Goal: Check status: Check status

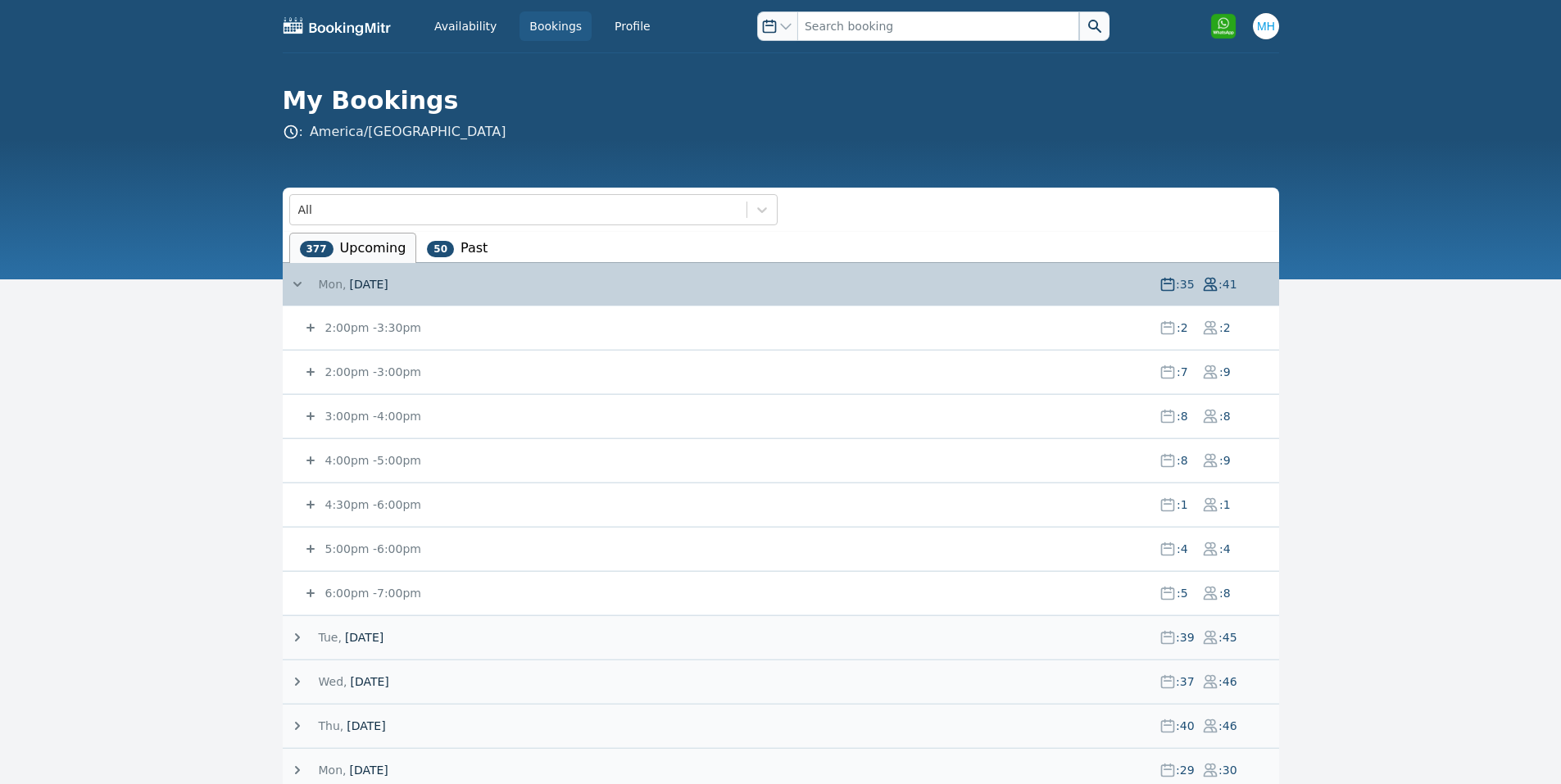
click at [364, 640] on span "[DATE]" at bounding box center [364, 637] width 39 height 17
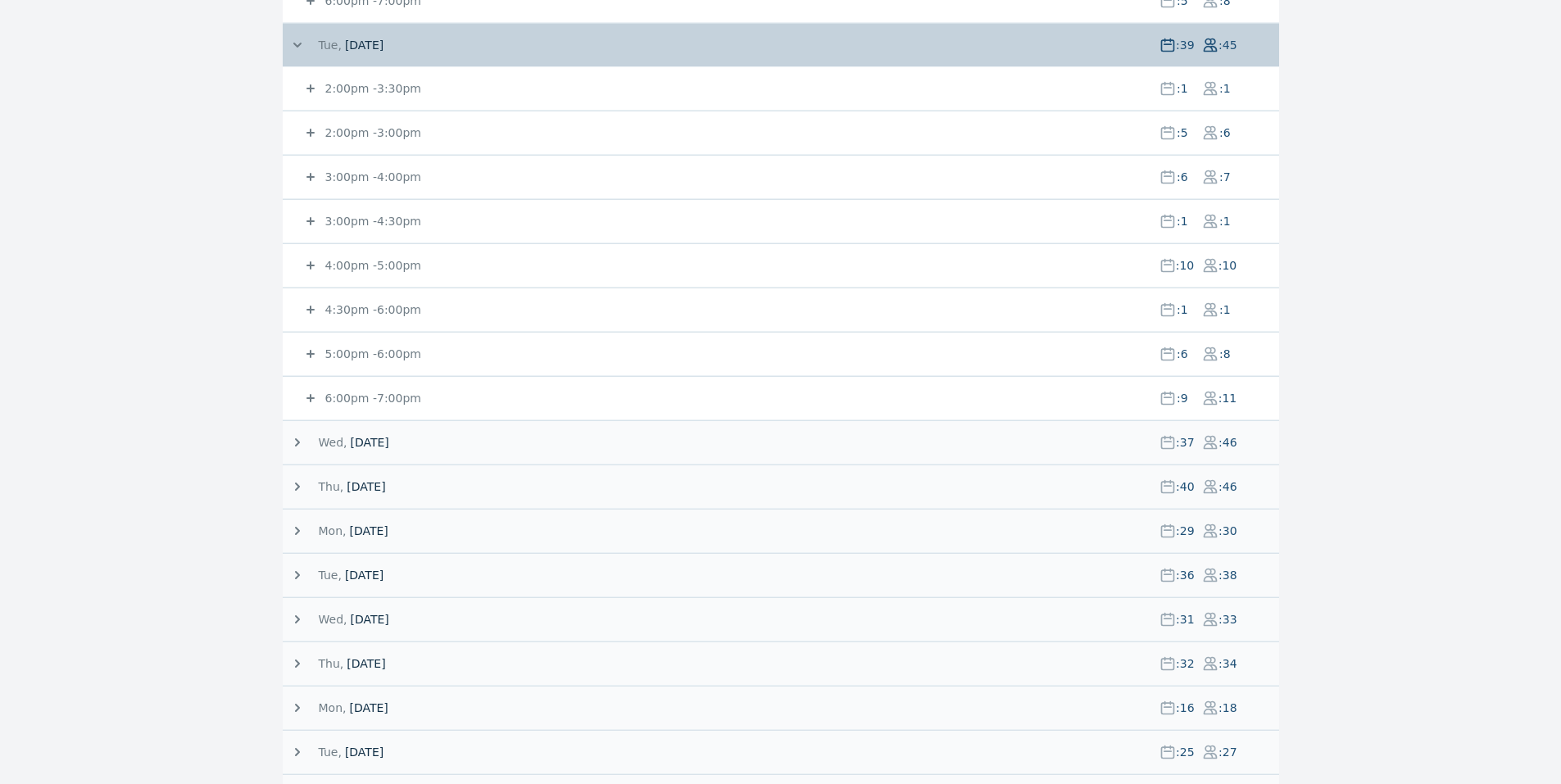
scroll to position [654, 0]
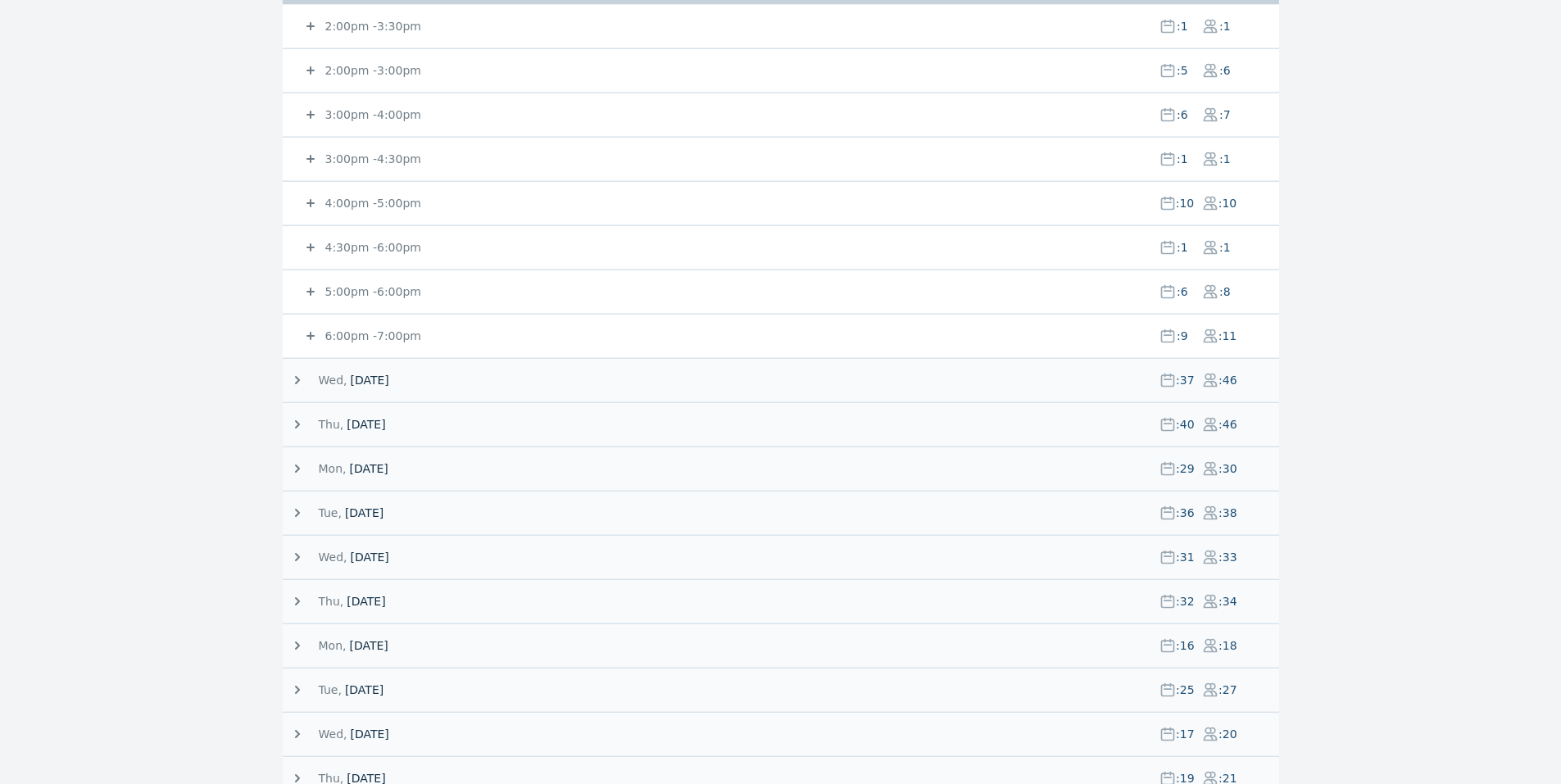
click at [389, 383] on span "[DATE]" at bounding box center [369, 380] width 39 height 17
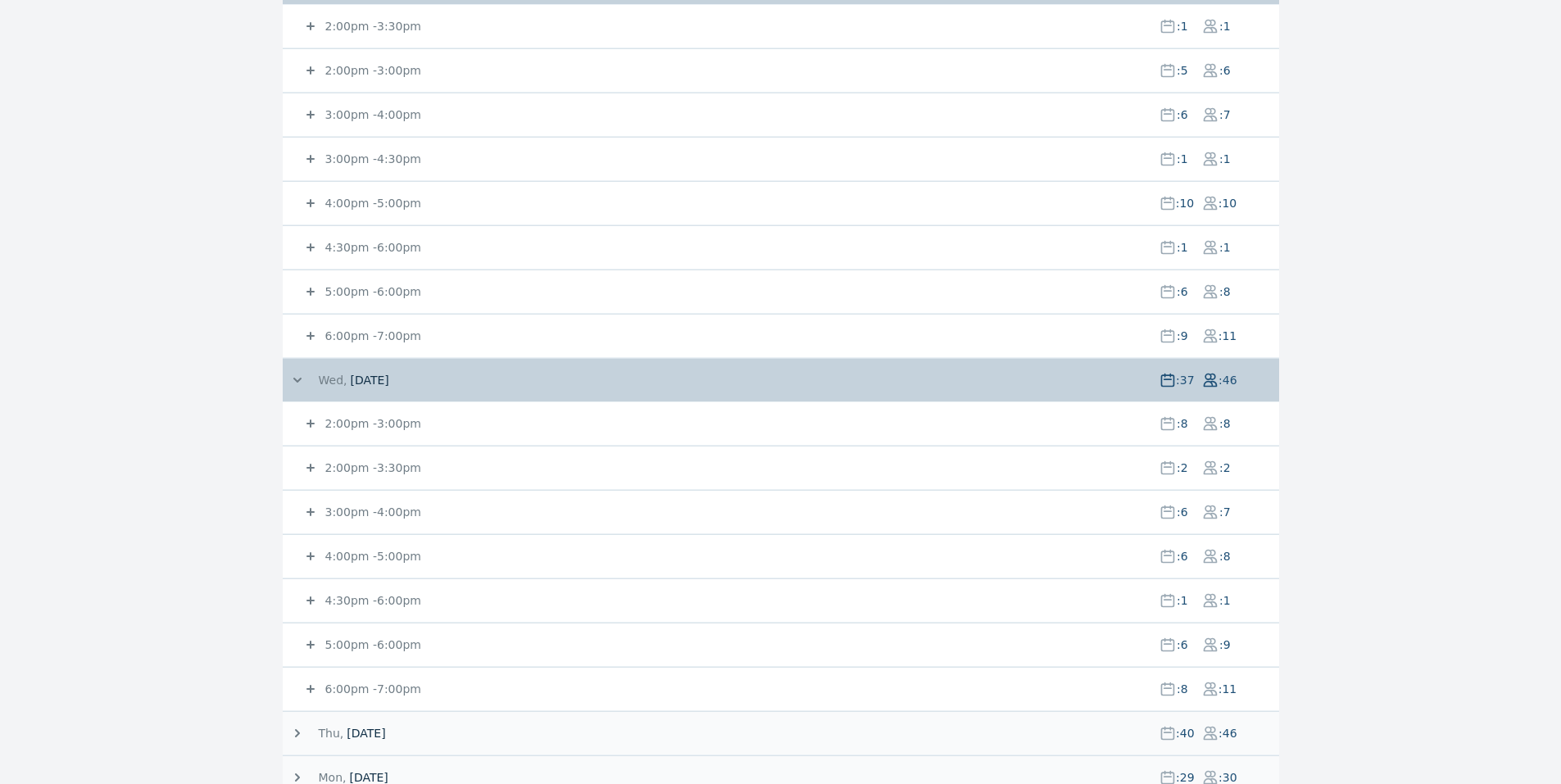
click at [389, 383] on span "[DATE]" at bounding box center [369, 380] width 39 height 17
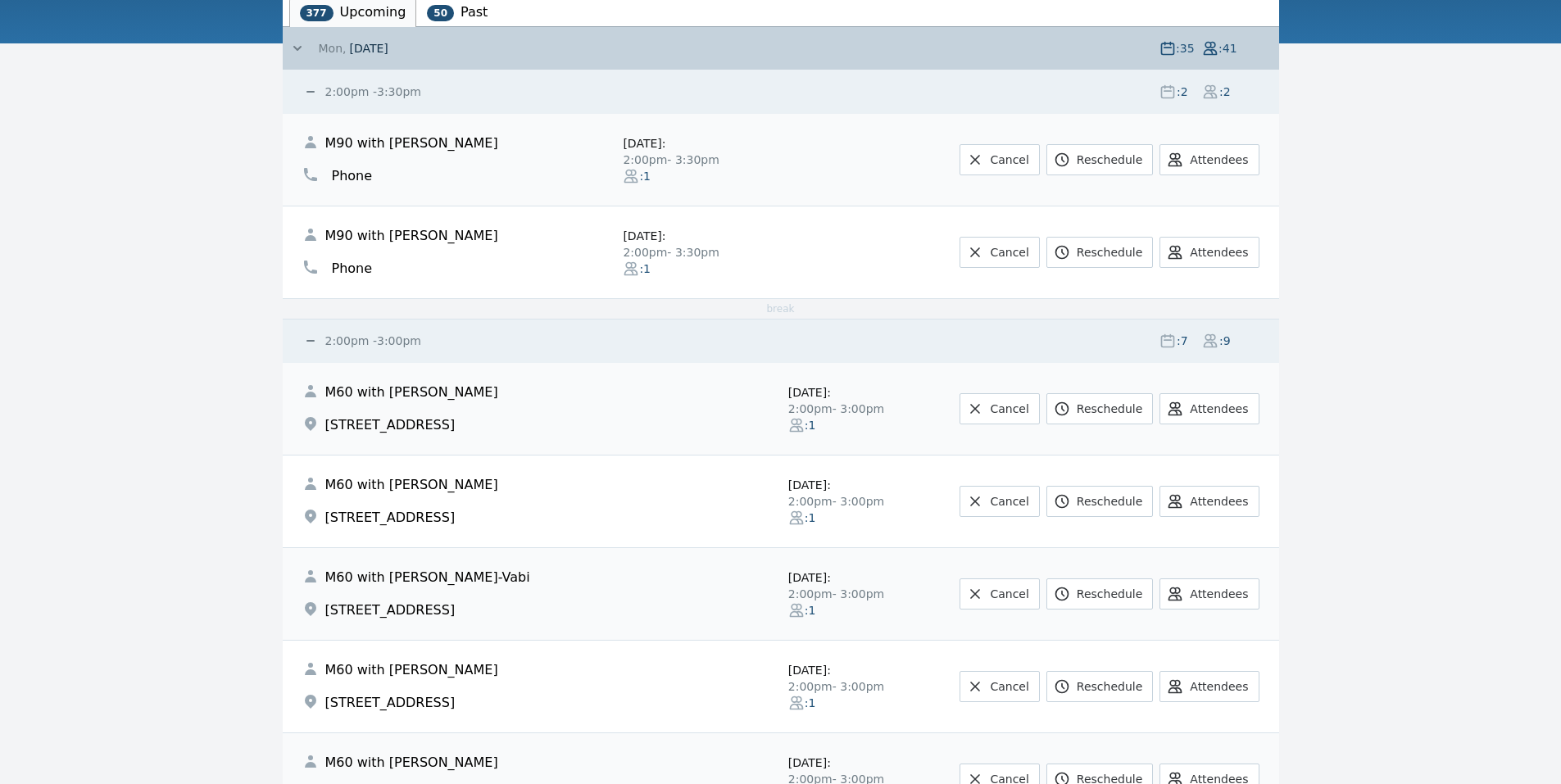
scroll to position [0, 0]
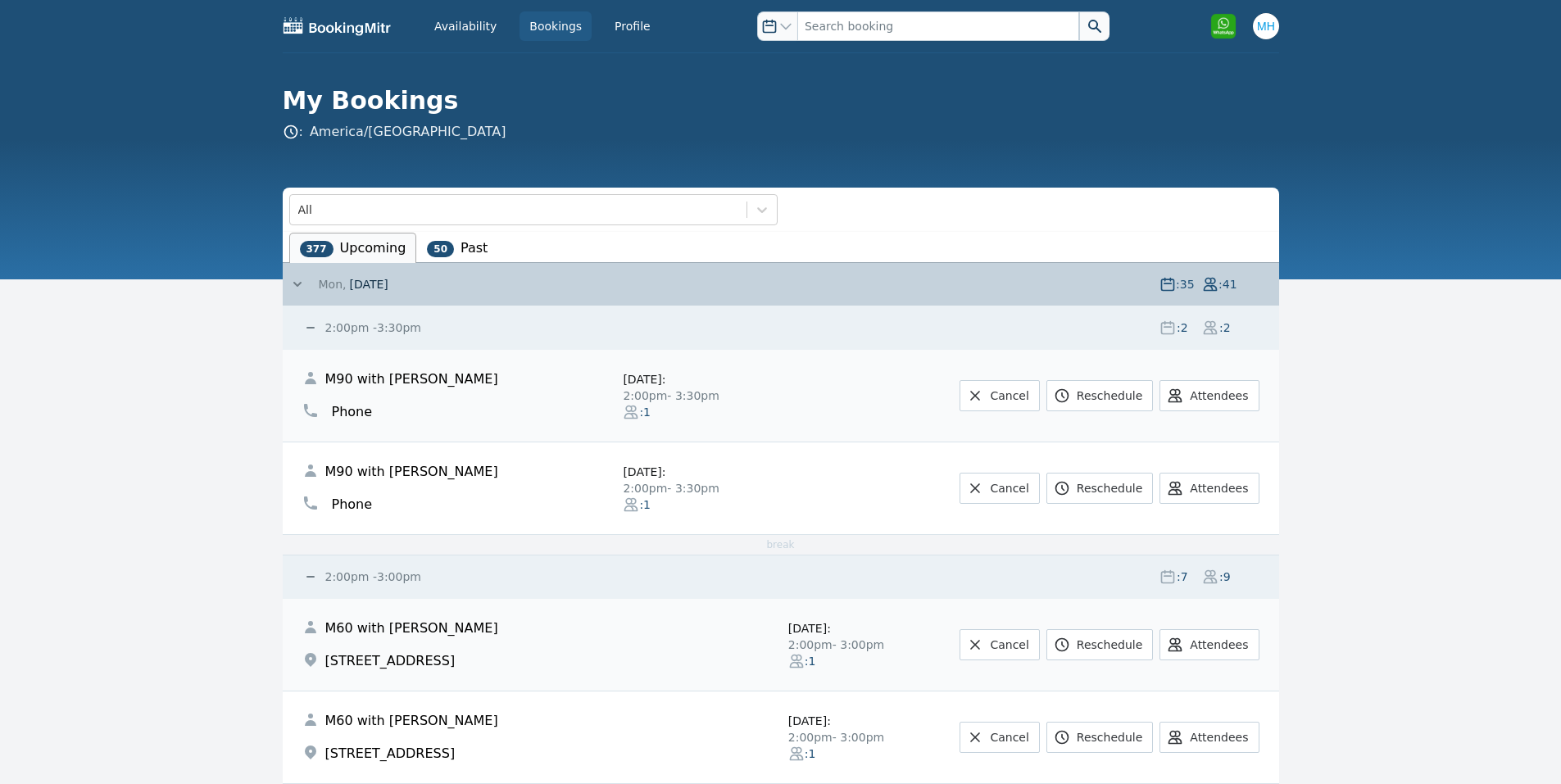
click at [303, 281] on icon at bounding box center [297, 283] width 17 height 17
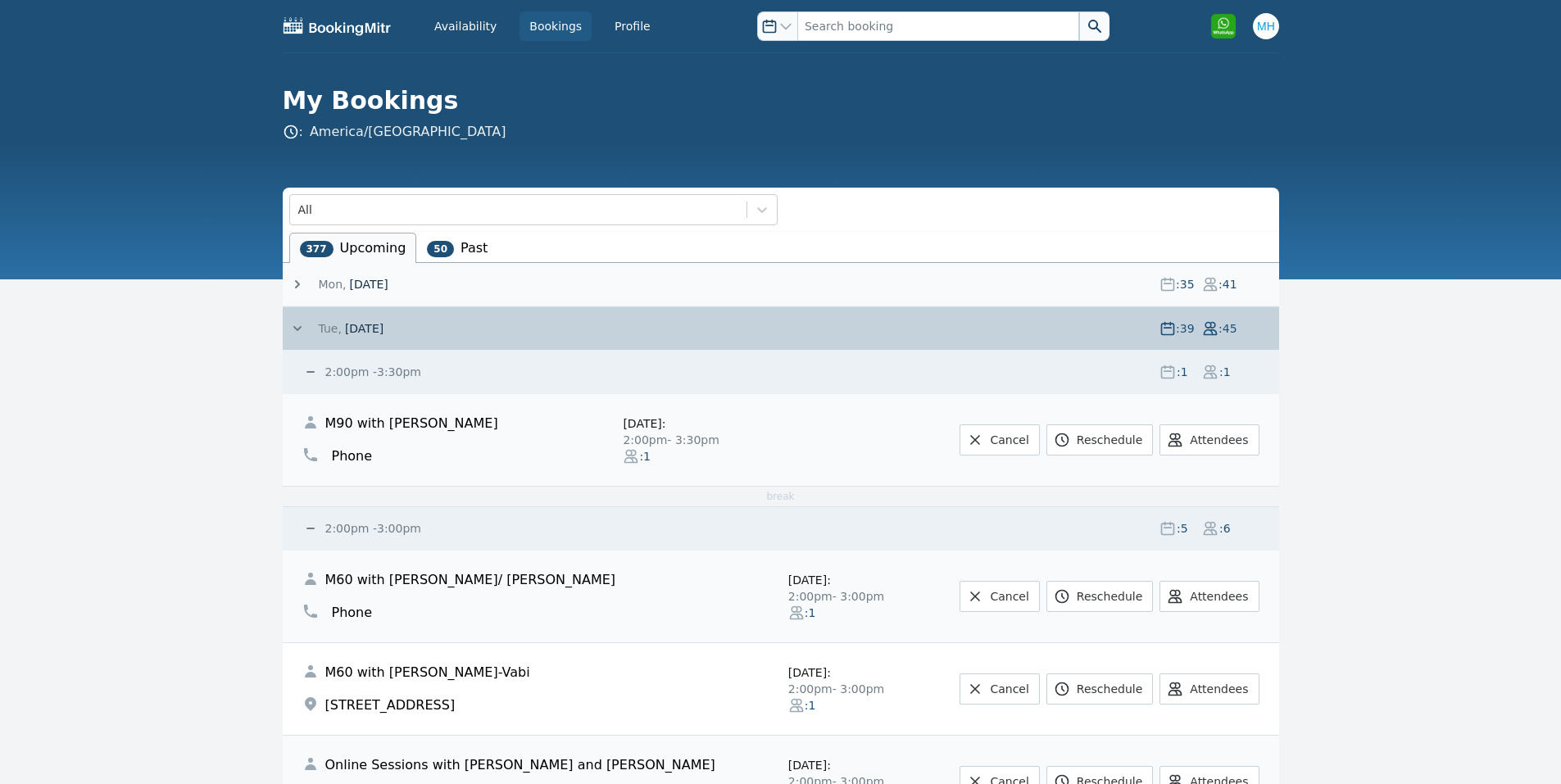
click at [299, 313] on div "Tue, 12 August 25 : 39 : 45" at bounding box center [784, 328] width 990 height 43
click at [296, 325] on icon at bounding box center [297, 328] width 17 height 17
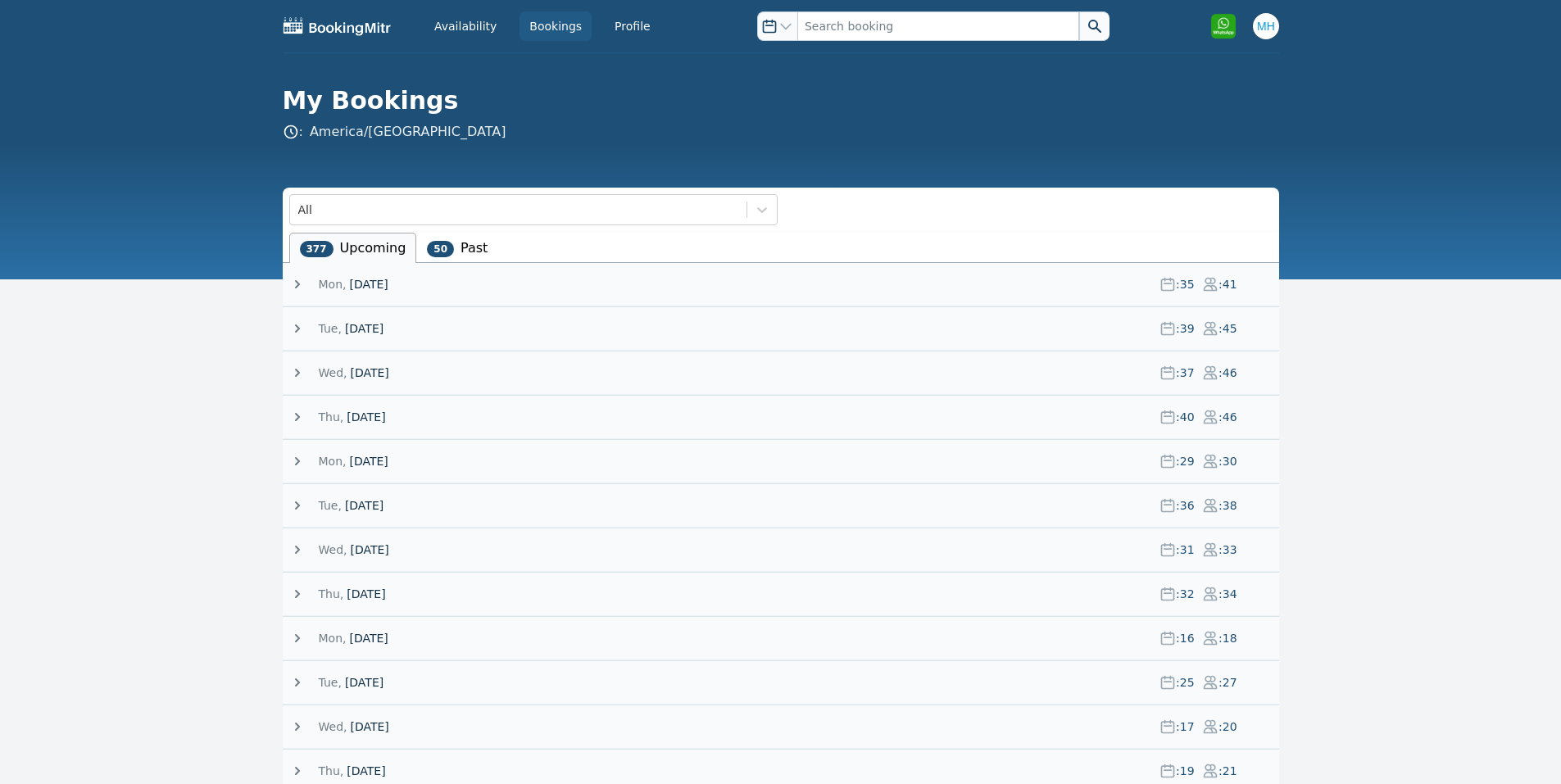
click at [292, 417] on icon at bounding box center [297, 417] width 17 height 17
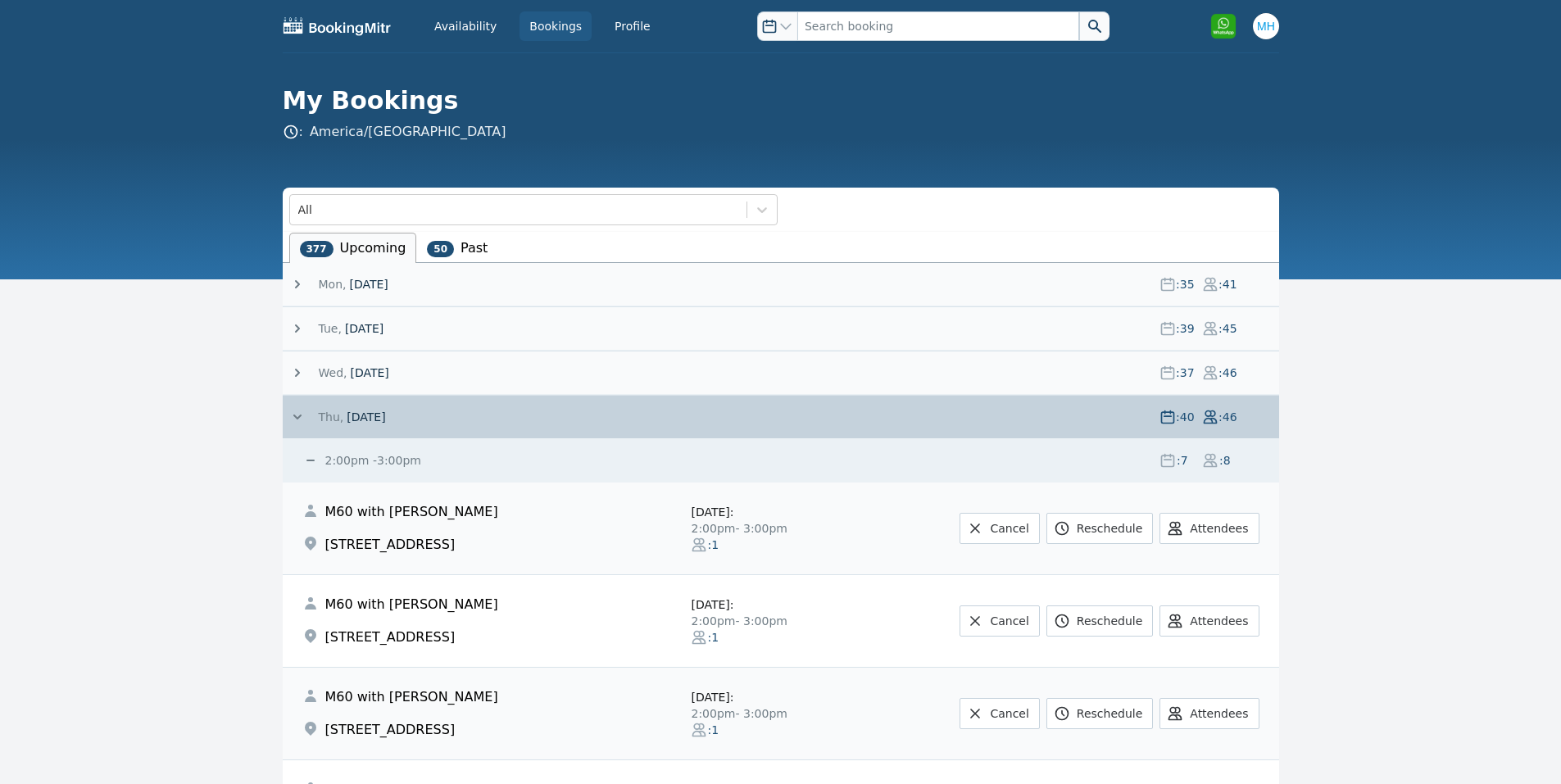
click at [292, 417] on icon at bounding box center [297, 417] width 17 height 17
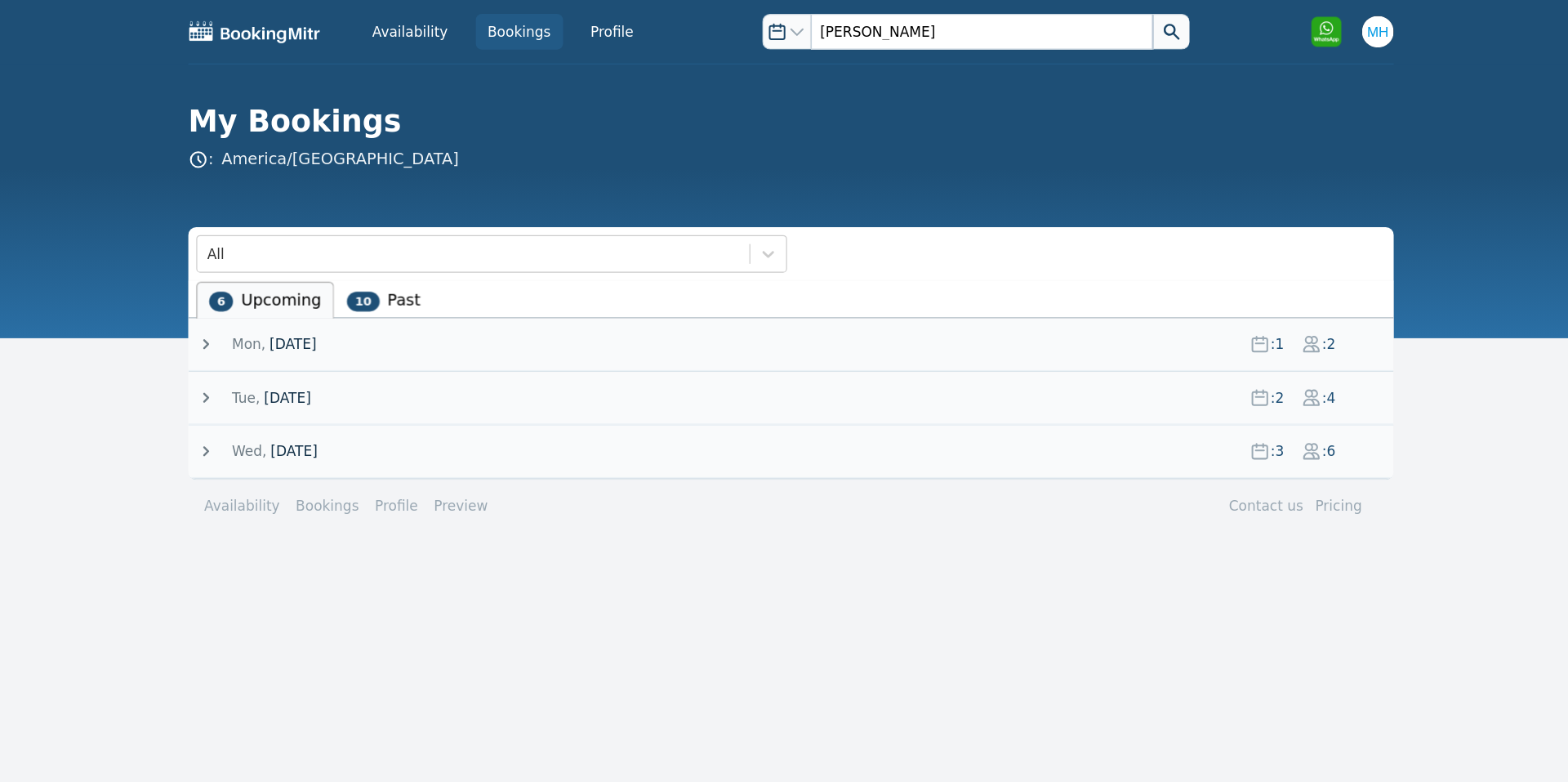
click at [354, 277] on span "[DATE]" at bounding box center [374, 283] width 39 height 13
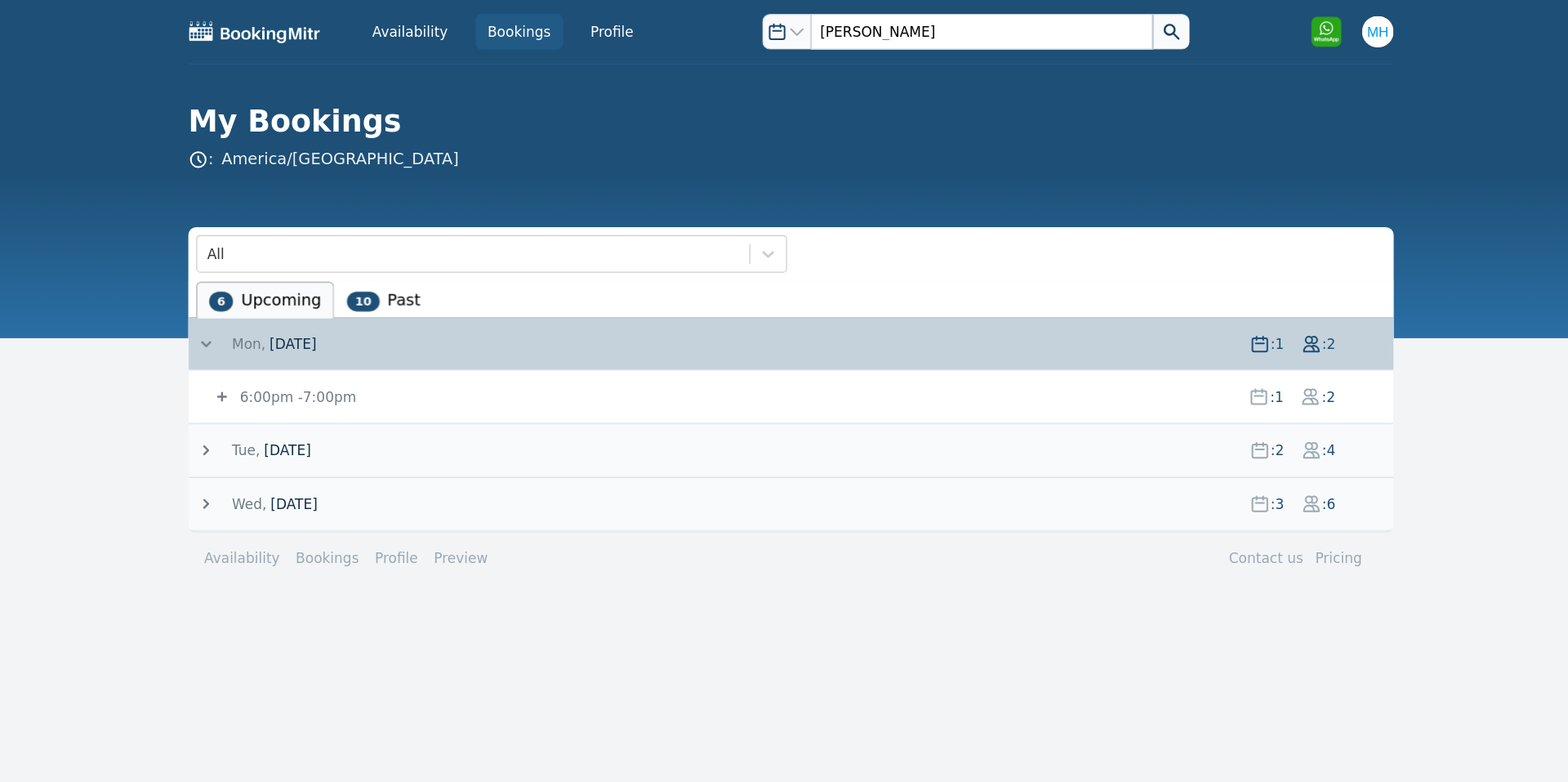
click at [367, 280] on span "[DATE]" at bounding box center [374, 283] width 39 height 13
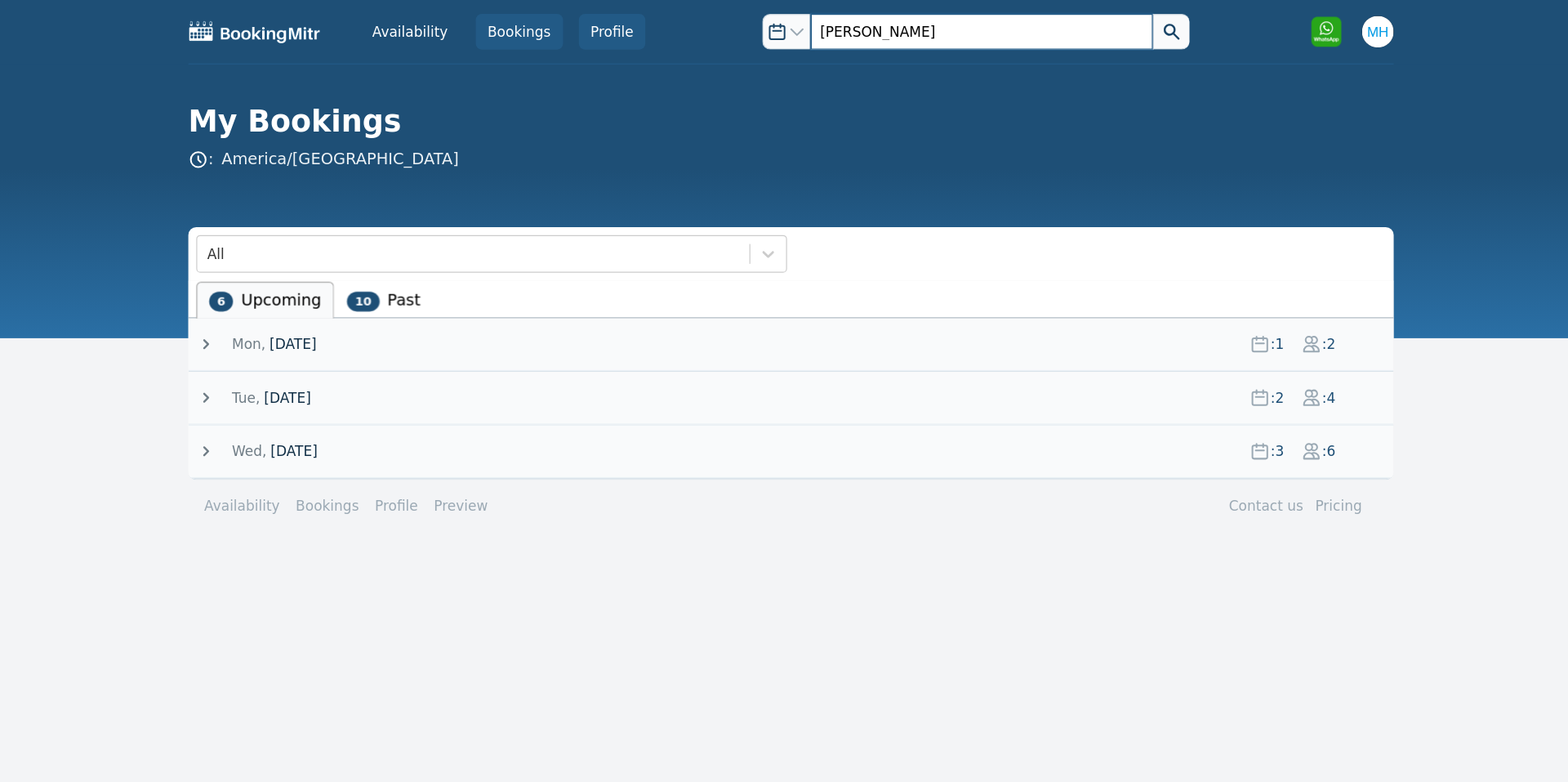
drag, startPoint x: 909, startPoint y: 30, endPoint x: 638, endPoint y: 14, distance: 271.5
click at [647, 18] on div "Availability Bookings Profile Open options alvin perez Open user menu Open opti…" at bounding box center [784, 26] width 993 height 52
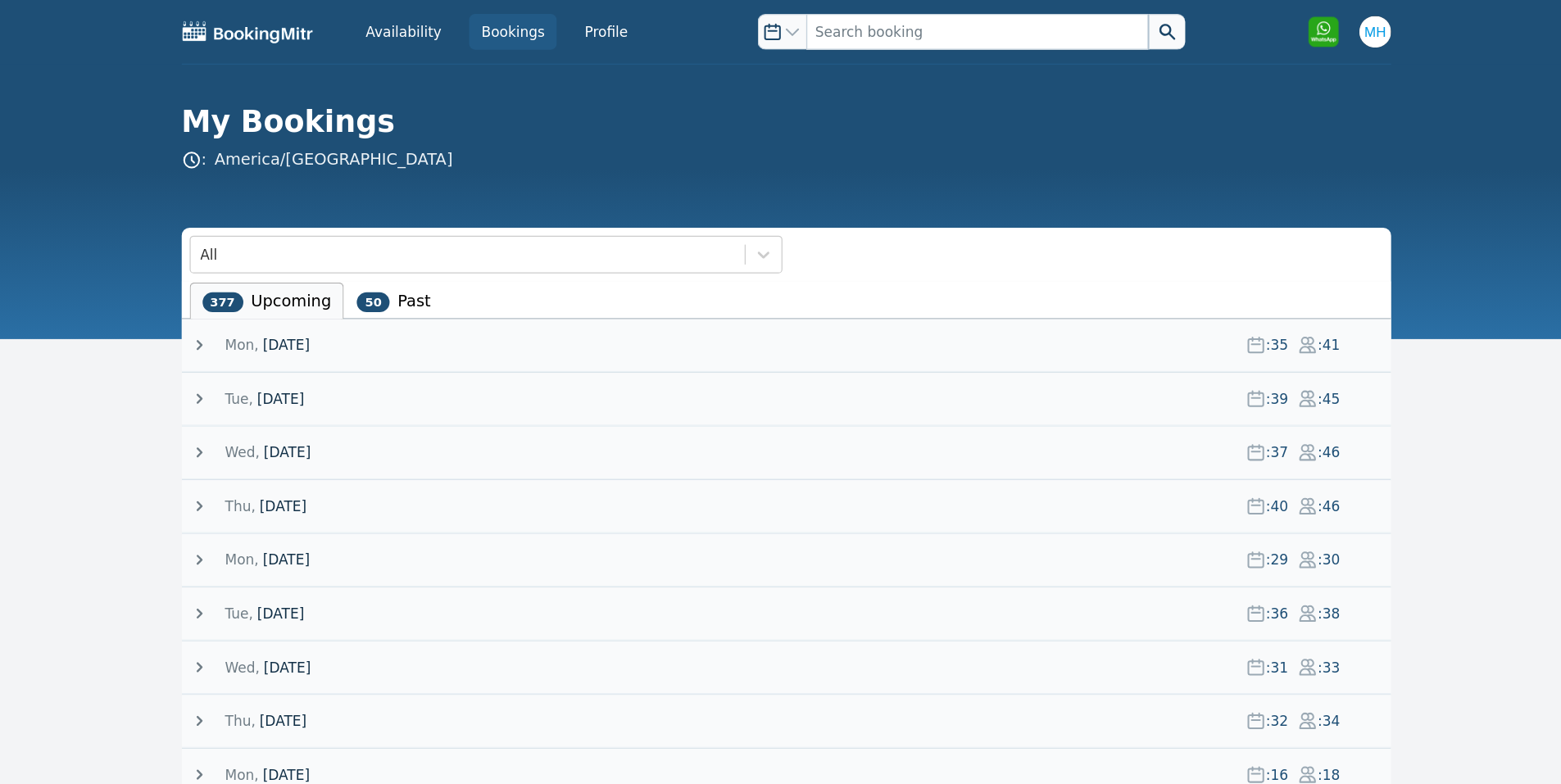
click at [373, 273] on div "[DATE] : 35 : 41" at bounding box center [784, 284] width 990 height 43
click at [367, 280] on span "[DATE]" at bounding box center [368, 283] width 39 height 17
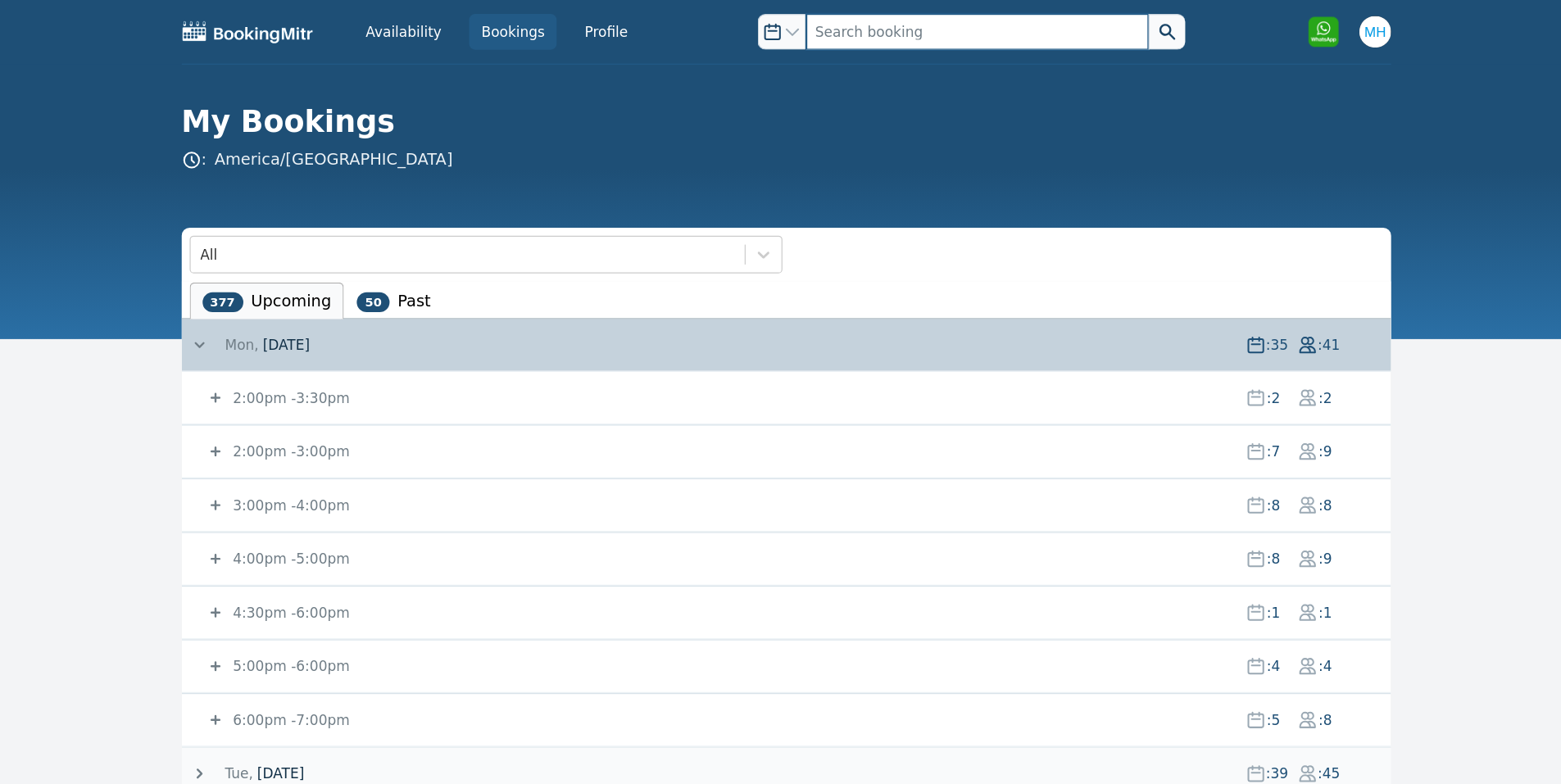
click at [864, 31] on input "text" at bounding box center [937, 26] width 282 height 29
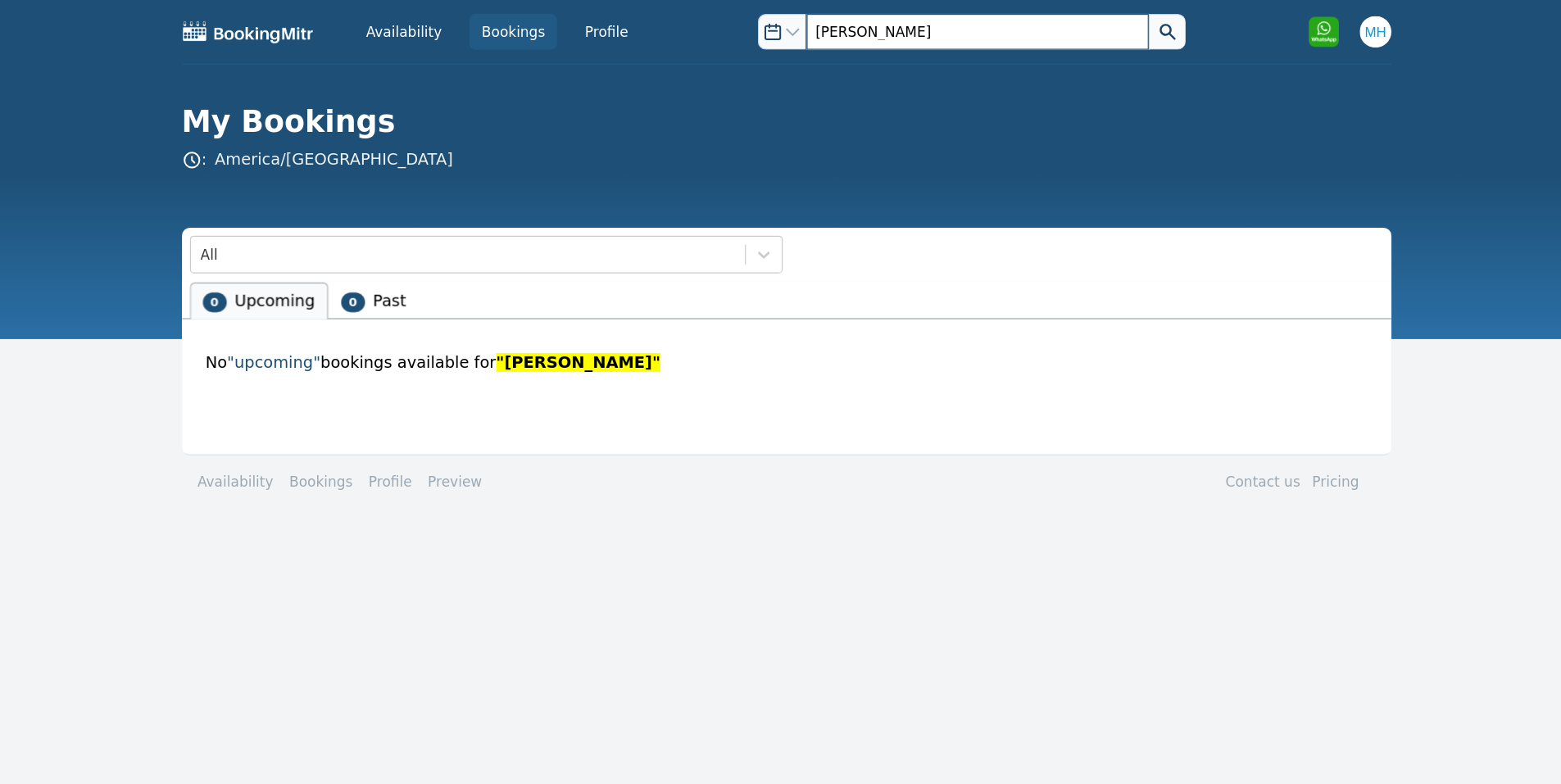
click at [808, 33] on input "katie" at bounding box center [937, 26] width 282 height 29
type input "kkatieatie"
click at [774, 19] on div "Open options kkatieatie" at bounding box center [933, 26] width 353 height 29
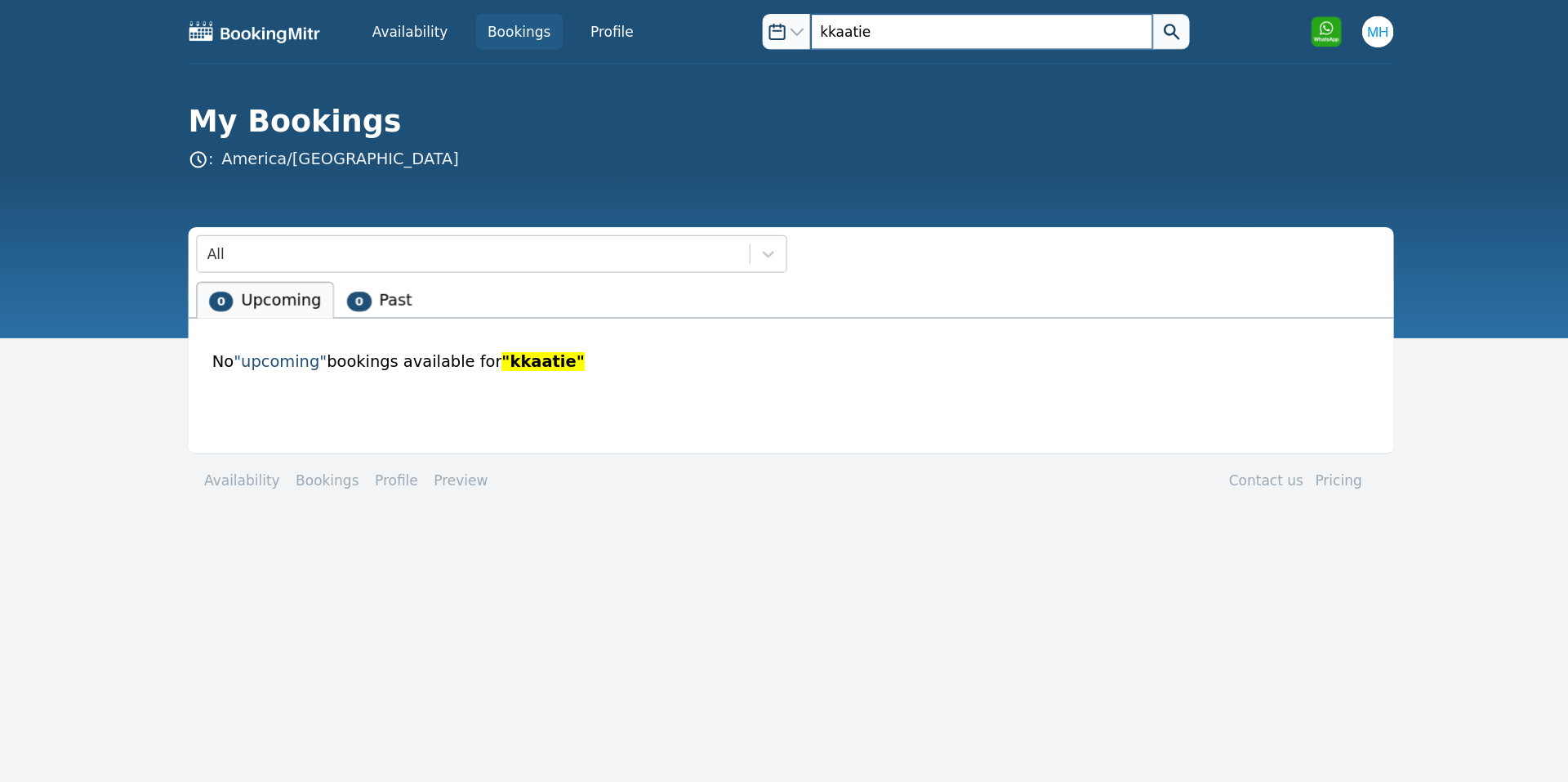
drag, startPoint x: 857, startPoint y: 26, endPoint x: 760, endPoint y: 18, distance: 97.3
click at [762, 23] on div "Open options kkaatie" at bounding box center [936, 26] width 351 height 29
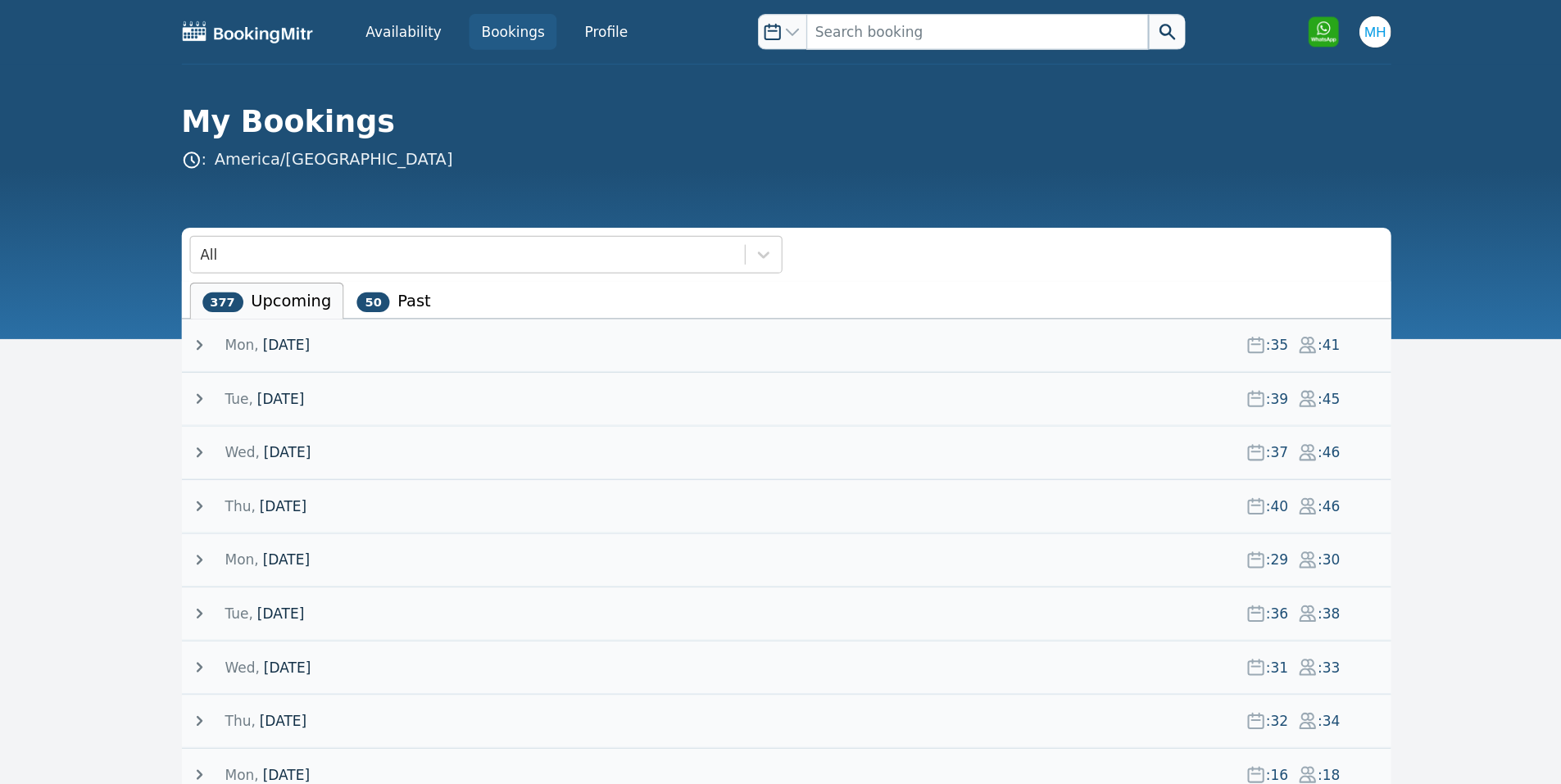
click at [388, 283] on span "[DATE]" at bounding box center [368, 283] width 39 height 17
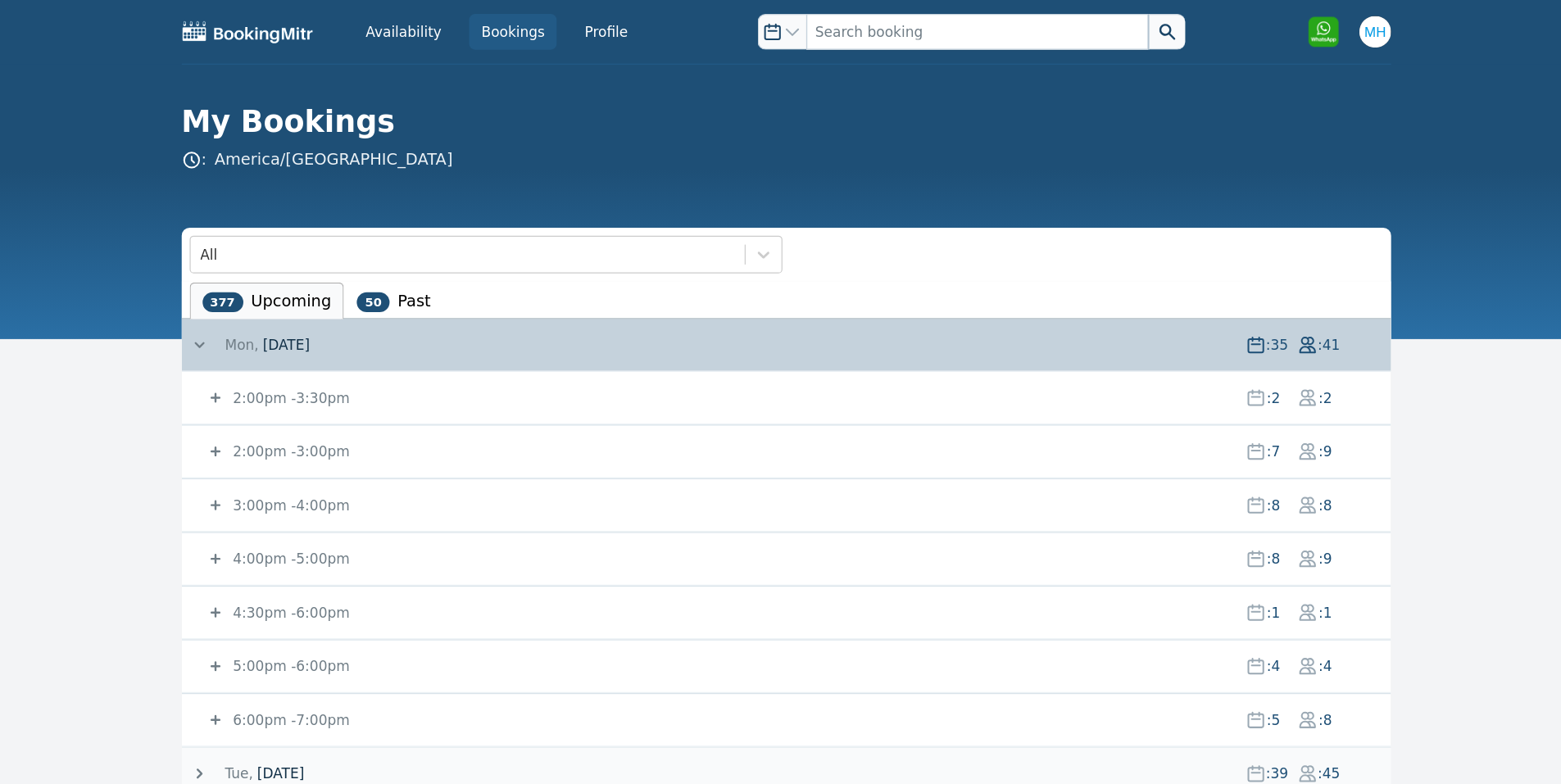
click at [362, 325] on small "2:00pm - 3:30pm" at bounding box center [371, 327] width 99 height 13
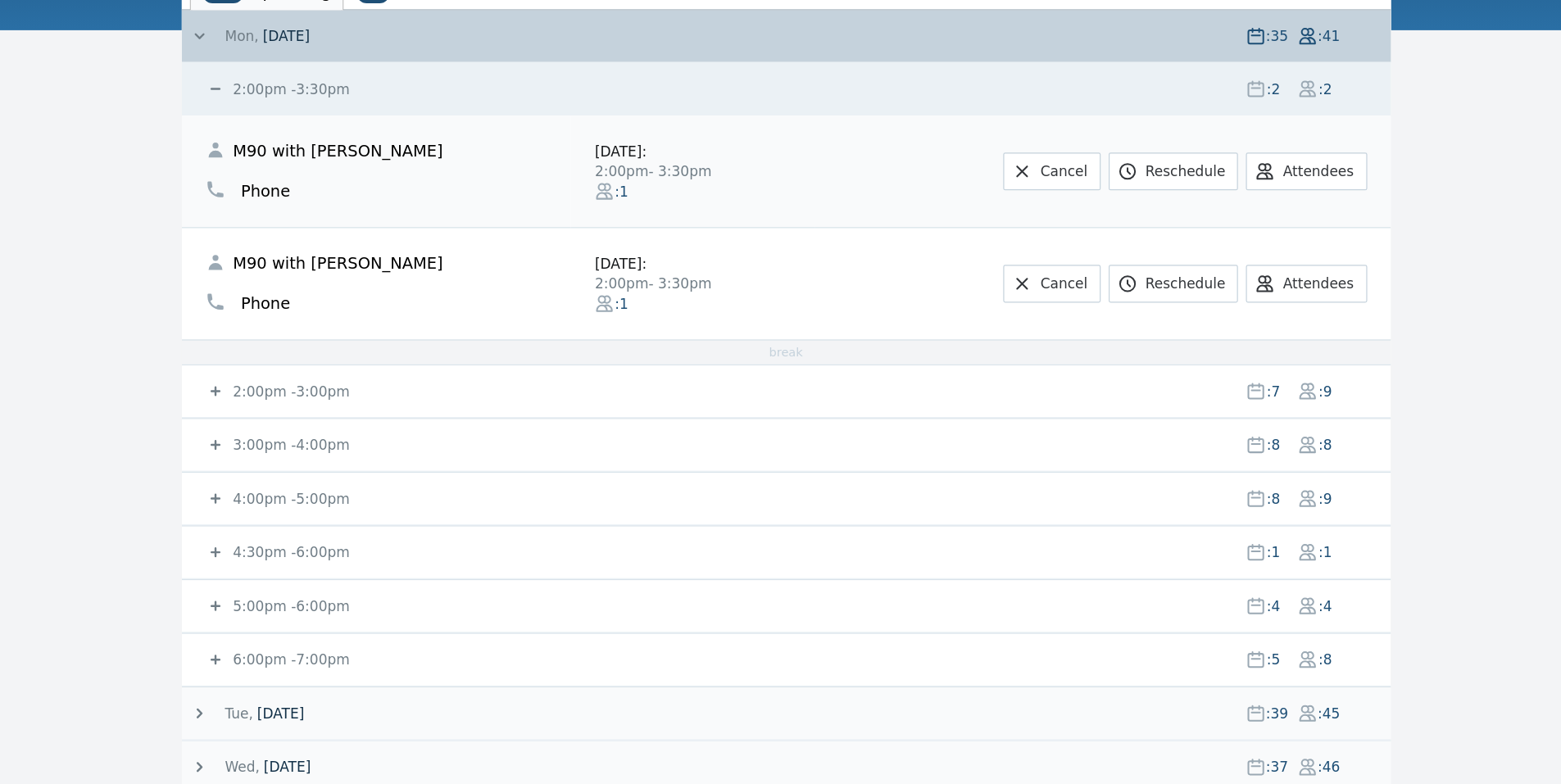
scroll to position [128, 0]
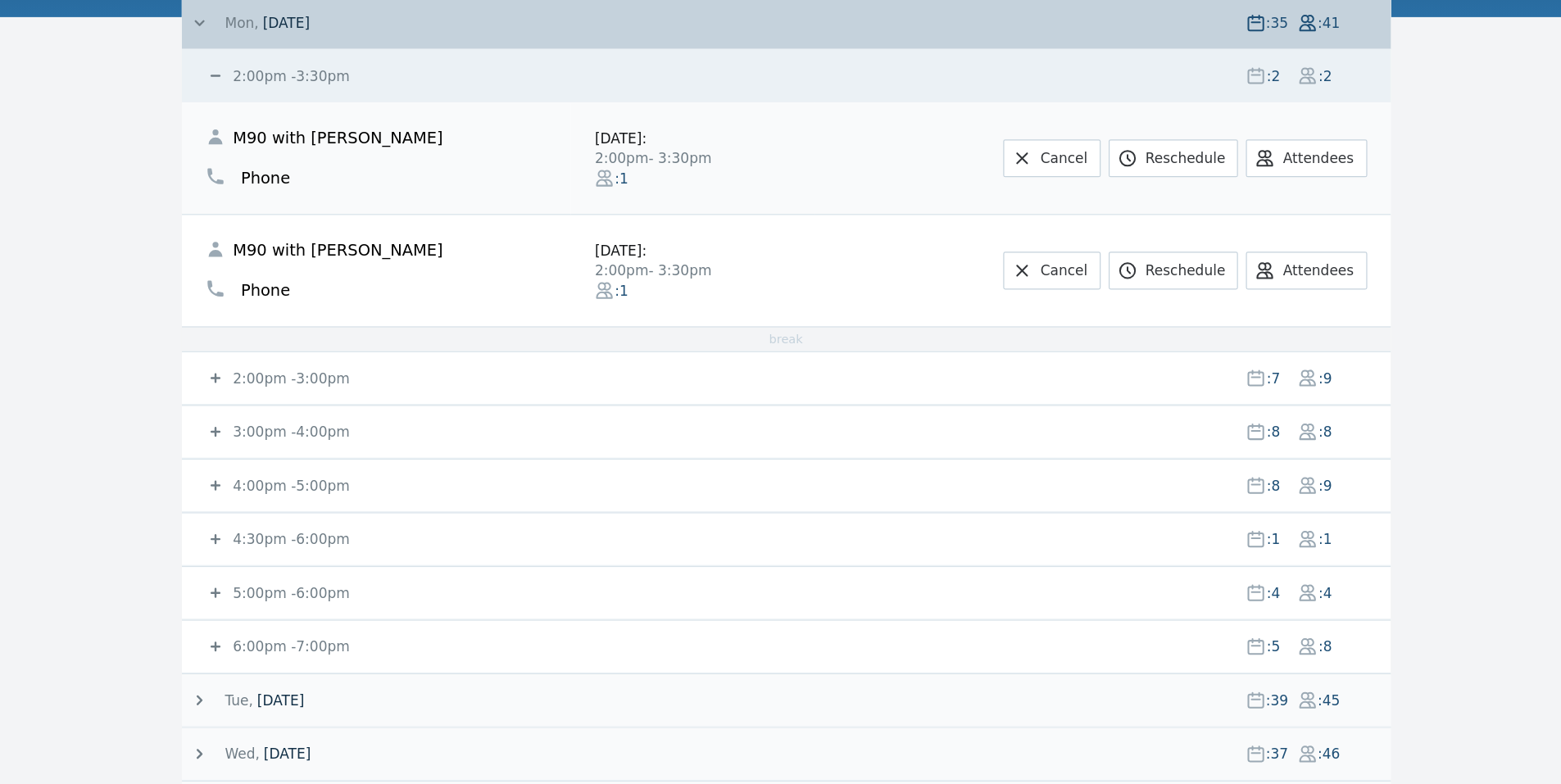
click at [364, 451] on small "2:00pm - 3:00pm" at bounding box center [371, 448] width 99 height 13
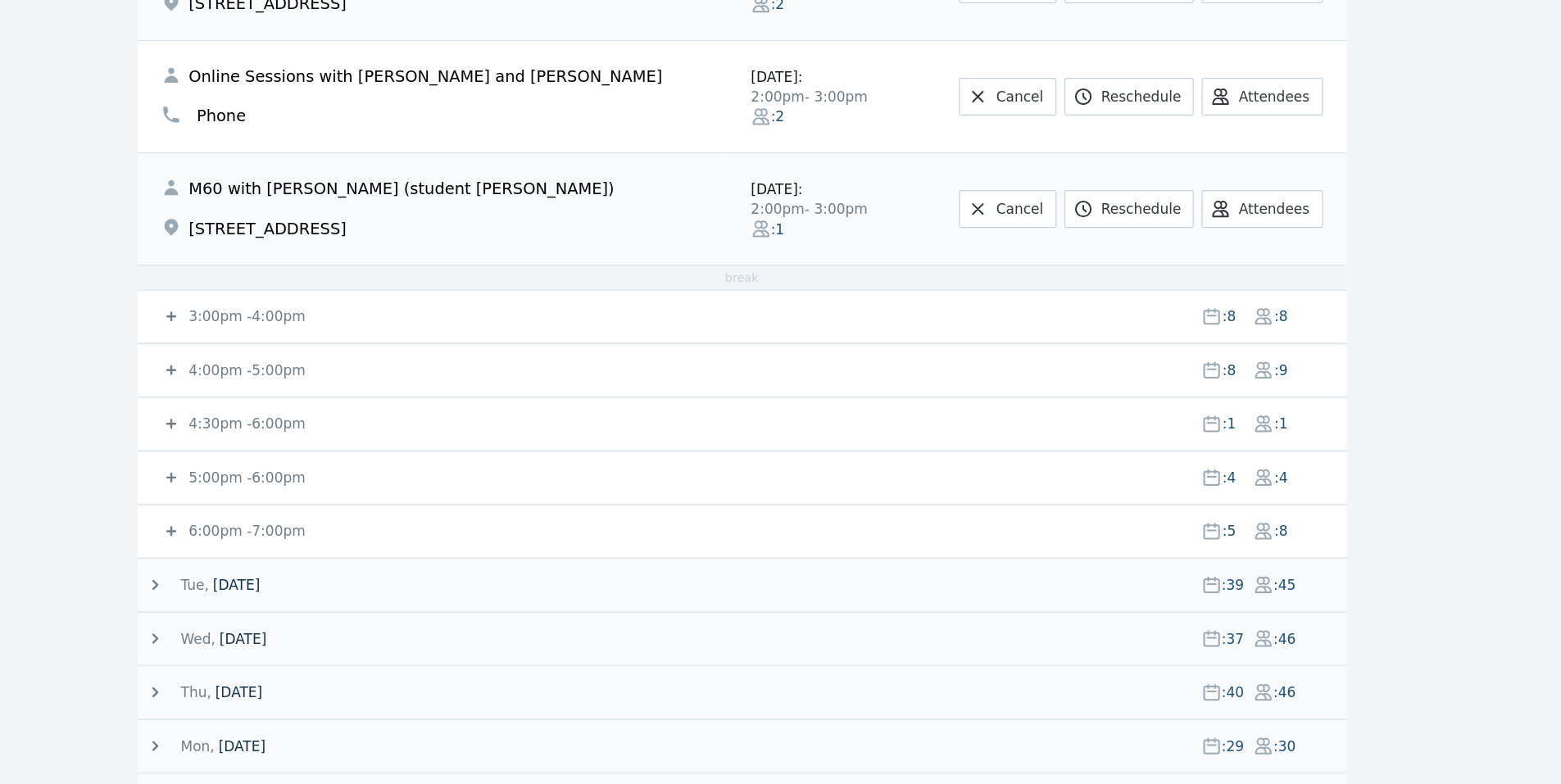
scroll to position [927, 0]
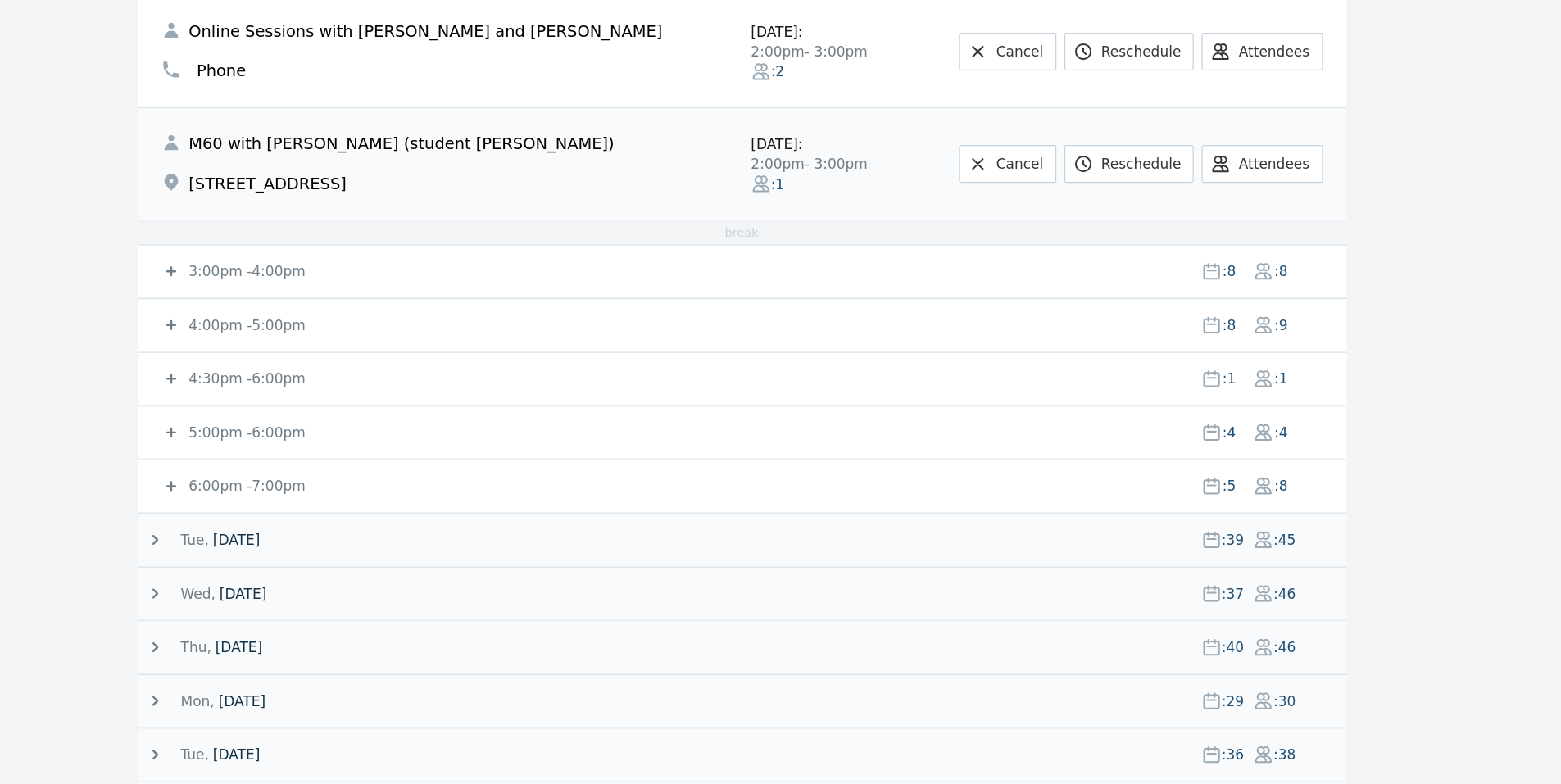
click at [358, 367] on small "3:00pm - 4:00pm" at bounding box center [371, 360] width 99 height 13
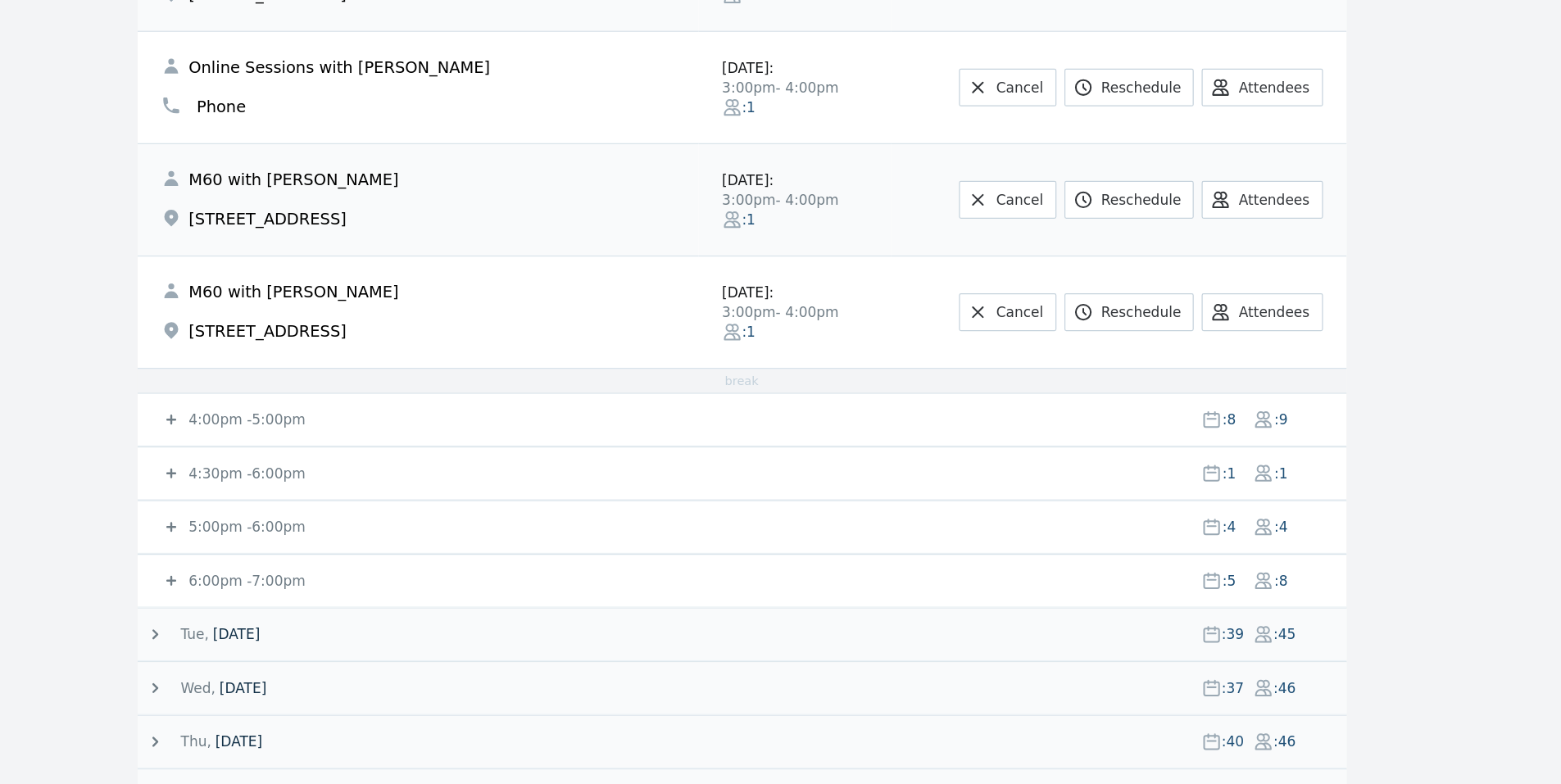
scroll to position [1640, 0]
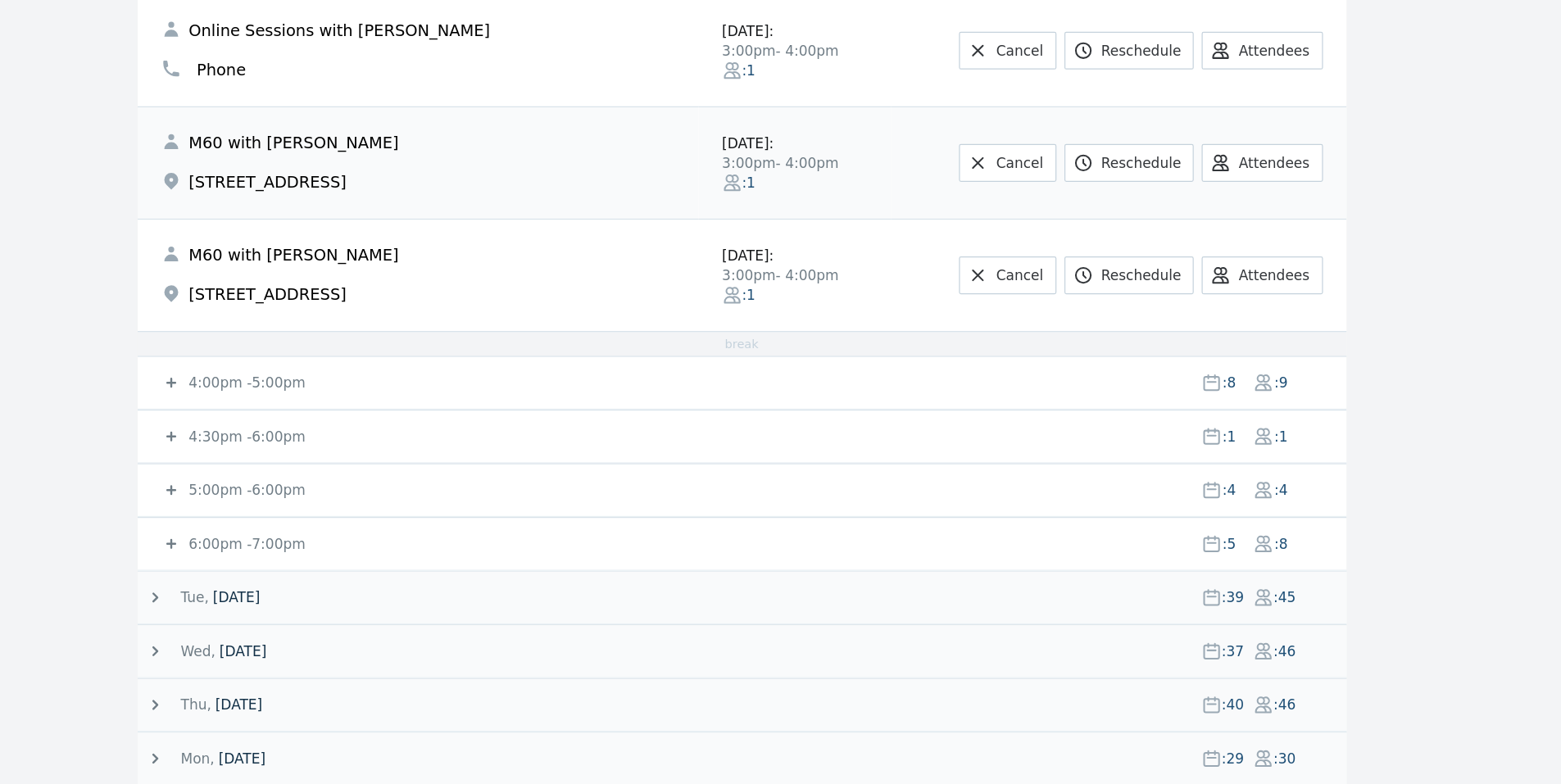
click at [332, 449] on small "4:00pm - 5:00pm" at bounding box center [371, 452] width 99 height 13
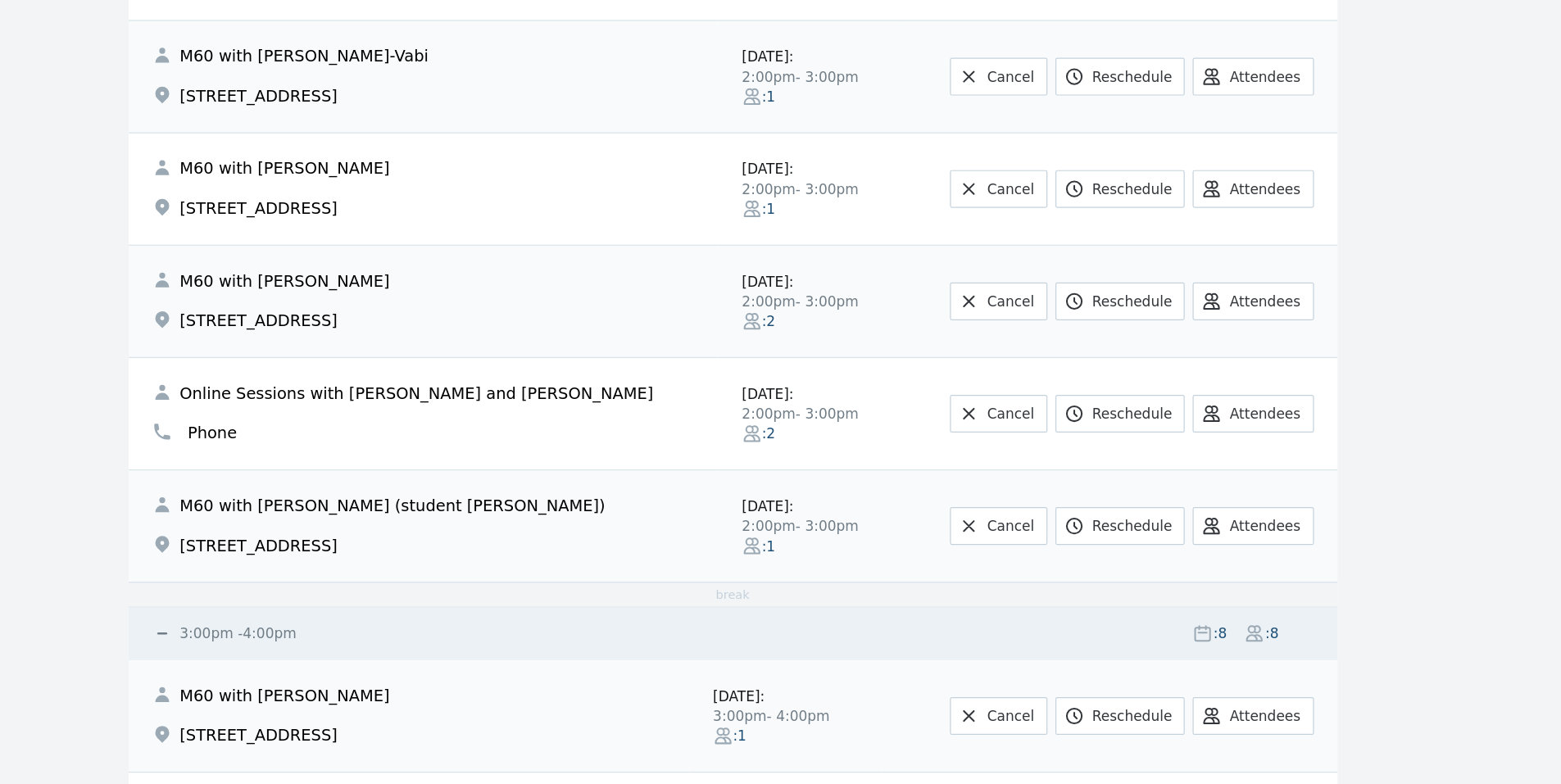
scroll to position [0, 0]
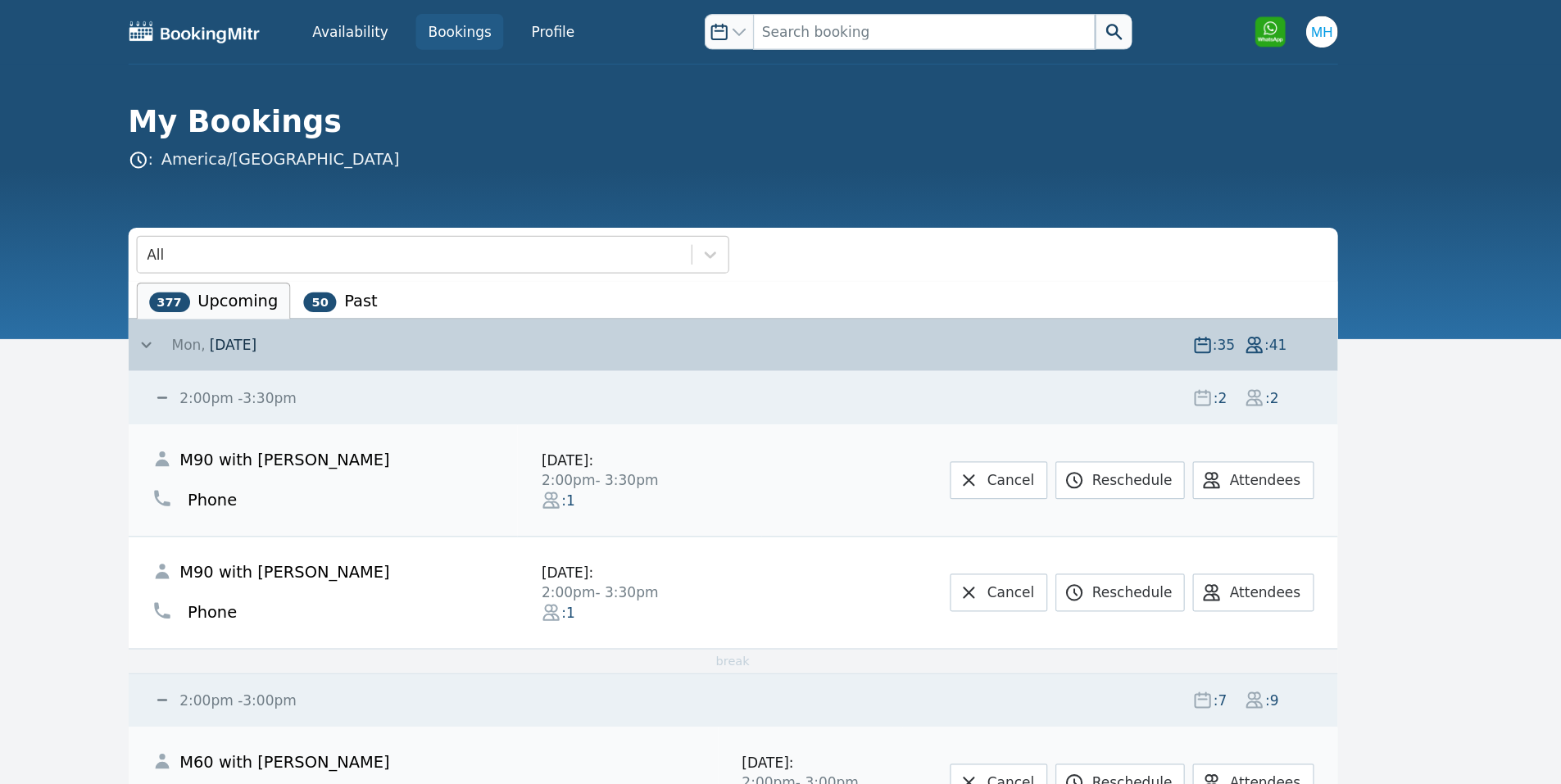
click at [295, 276] on icon at bounding box center [297, 283] width 17 height 17
